Goal: Task Accomplishment & Management: Manage account settings

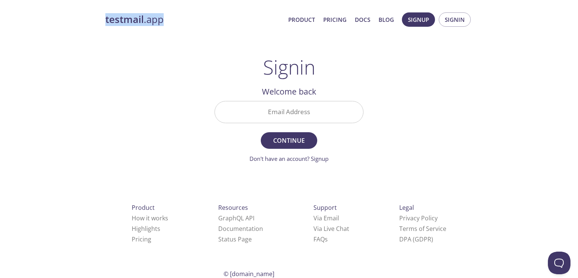
drag, startPoint x: 93, startPoint y: 20, endPoint x: 171, endPoint y: 23, distance: 78.0
click at [171, 23] on div "testmail .app Product Pricing Docs Blog Signup Signin Signin Welcome back Email…" at bounding box center [289, 165] width 578 height 314
copy link "testmail .app"
click at [280, 107] on input "Email Address" at bounding box center [289, 111] width 148 height 21
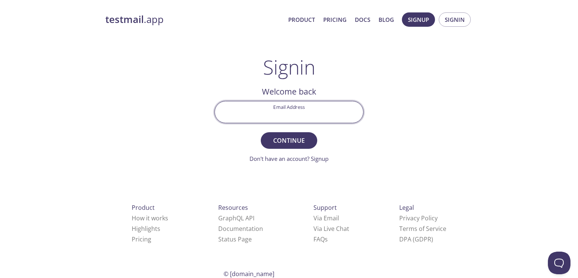
drag, startPoint x: 280, startPoint y: 108, endPoint x: 265, endPoint y: 115, distance: 16.3
click at [265, 116] on input "Email Address" at bounding box center [289, 111] width 148 height 21
click at [286, 114] on input "Email Address" at bounding box center [289, 111] width 148 height 21
type input "durontoimran7@gmail.com"
click at [288, 143] on span "Continue" at bounding box center [289, 140] width 40 height 11
